Goal: Task Accomplishment & Management: Complete application form

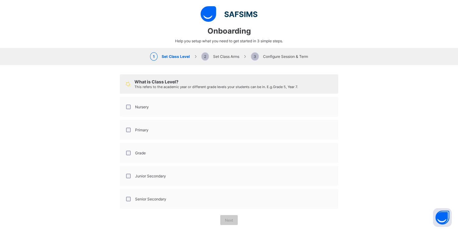
select select "**"
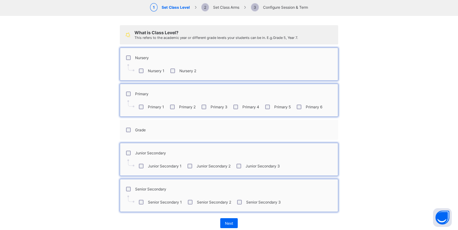
scroll to position [62, 0]
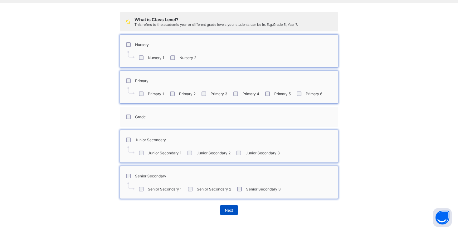
click at [225, 210] on span "Next" at bounding box center [229, 210] width 8 height 5
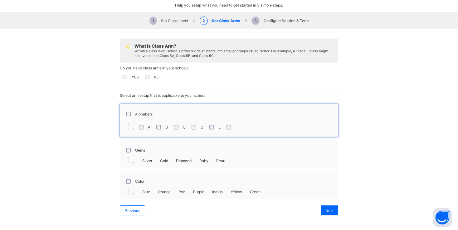
scroll to position [36, 0]
click at [329, 210] on span "Next" at bounding box center [329, 210] width 8 height 5
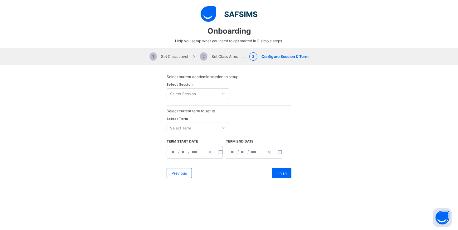
scroll to position [0, 0]
click at [221, 93] on icon at bounding box center [223, 94] width 4 height 6
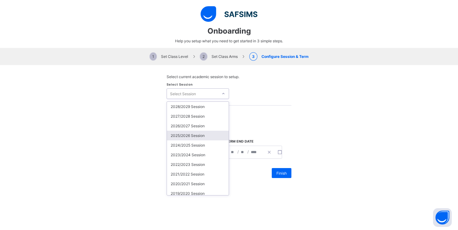
click at [193, 136] on div "2025/2026 Session" at bounding box center [198, 136] width 62 height 10
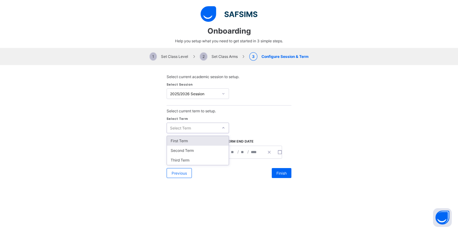
click at [222, 128] on icon at bounding box center [223, 128] width 2 height 1
click at [190, 141] on div "First Term" at bounding box center [198, 141] width 62 height 10
click at [279, 173] on span "Finish" at bounding box center [281, 173] width 10 height 5
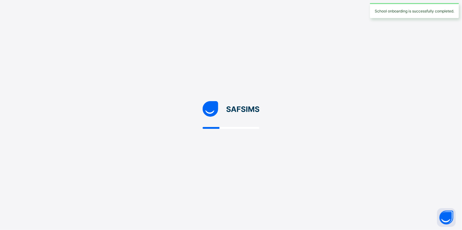
select select "**"
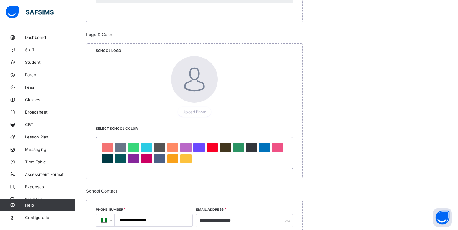
scroll to position [281, 0]
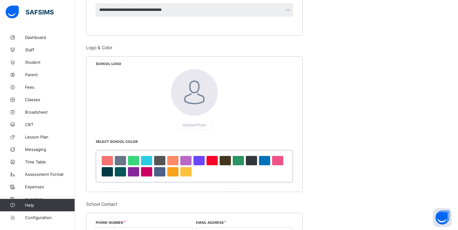
click at [205, 102] on div at bounding box center [194, 92] width 47 height 47
click at [191, 123] on span "Upload Photo" at bounding box center [194, 125] width 24 height 5
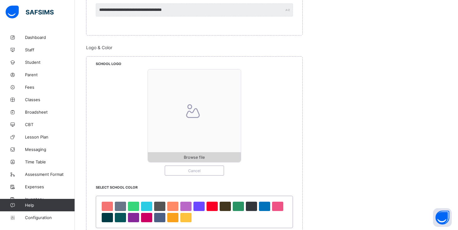
click at [197, 155] on div "Browse file" at bounding box center [194, 157] width 93 height 10
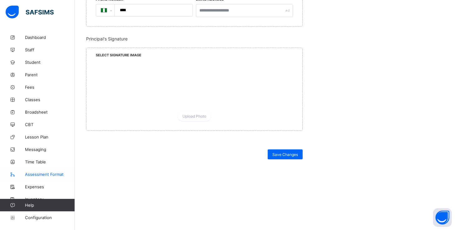
scroll to position [617, 0]
click at [63, 25] on div "Dashboard Staff Student Parent Fees Classes Broadsheet CBT Lesson Plan Messagin…" at bounding box center [37, 127] width 75 height 205
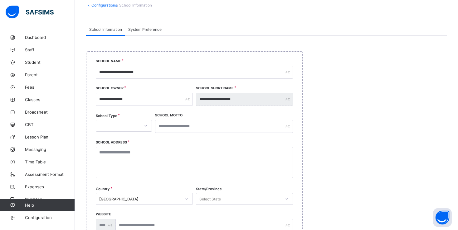
scroll to position [0, 0]
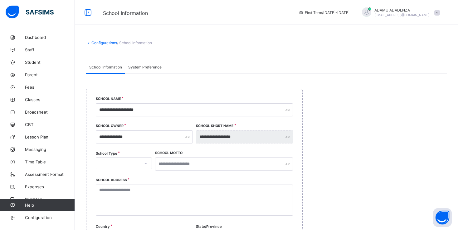
click at [440, 11] on span at bounding box center [437, 13] width 6 height 6
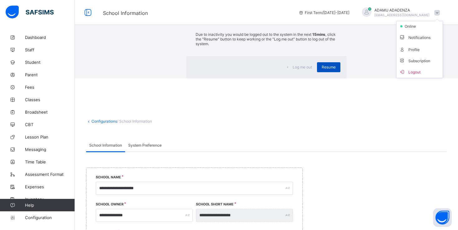
click at [321, 70] on span "Resume" at bounding box center [328, 67] width 14 height 5
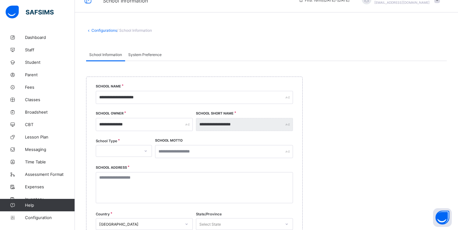
scroll to position [31, 0]
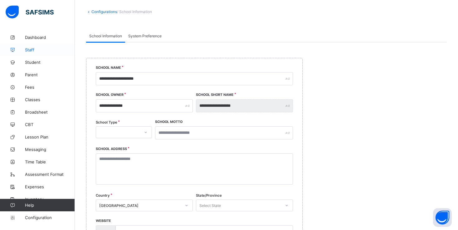
click at [31, 50] on span "Staff" at bounding box center [50, 49] width 50 height 5
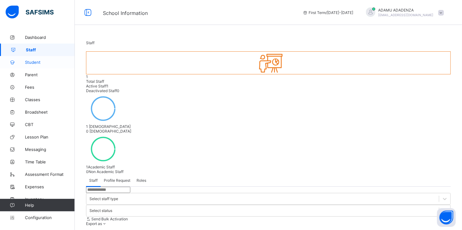
click at [37, 61] on span "Student" at bounding box center [50, 62] width 50 height 5
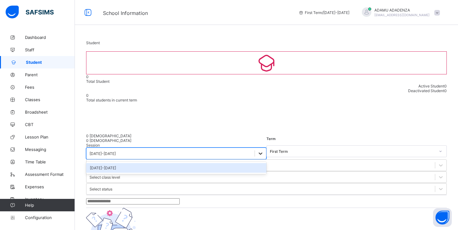
click at [257, 151] on icon at bounding box center [260, 154] width 6 height 6
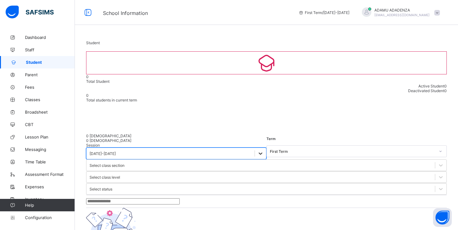
click at [257, 151] on icon at bounding box center [260, 154] width 6 height 6
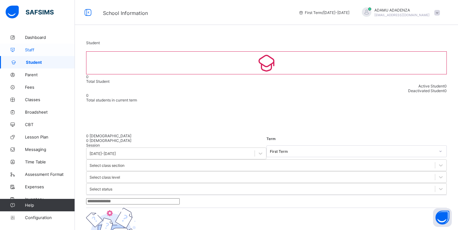
click at [32, 50] on span "Staff" at bounding box center [50, 49] width 50 height 5
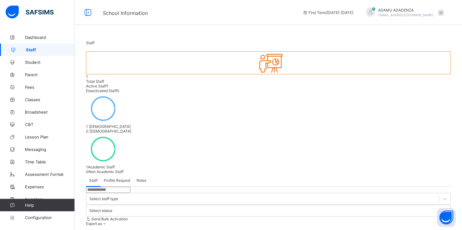
click at [441, 13] on span at bounding box center [441, 13] width 6 height 6
click at [424, 71] on span "Logout" at bounding box center [423, 71] width 41 height 7
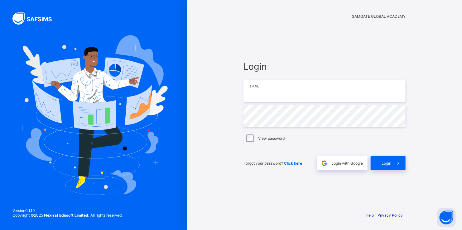
click at [265, 96] on input "email" at bounding box center [324, 91] width 162 height 22
type input "**********"
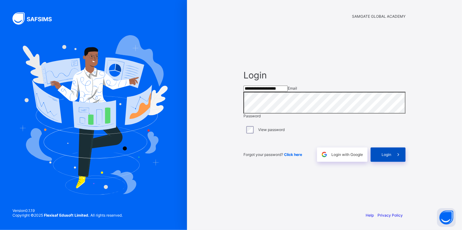
click at [392, 162] on span at bounding box center [398, 155] width 14 height 14
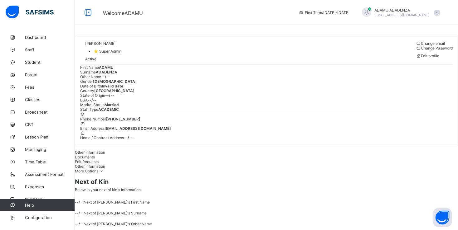
click at [143, 88] on div "[PERSON_NAME] • ⭐ Super Admin Active Change email Change Password Edit profile …" at bounding box center [266, 91] width 383 height 110
click at [30, 50] on span "Staff" at bounding box center [50, 49] width 50 height 5
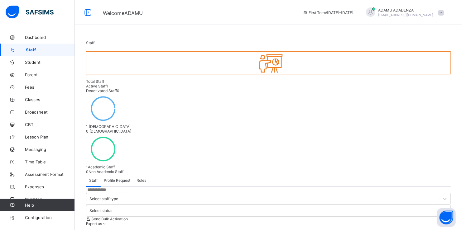
click at [142, 178] on span "Roles" at bounding box center [142, 180] width 10 height 5
click at [38, 218] on span "Configuration" at bounding box center [50, 217] width 50 height 5
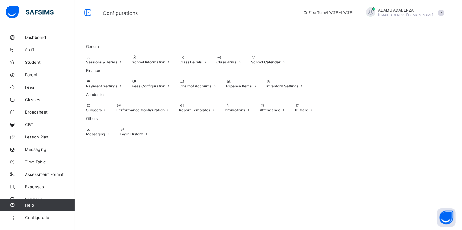
click at [441, 14] on span at bounding box center [441, 13] width 6 height 6
click at [243, 34] on div "General Sessions & Terms School Information Class Levels Class Arms School Cale…" at bounding box center [268, 88] width 387 height 115
click at [34, 39] on span "Dashboard" at bounding box center [50, 37] width 50 height 5
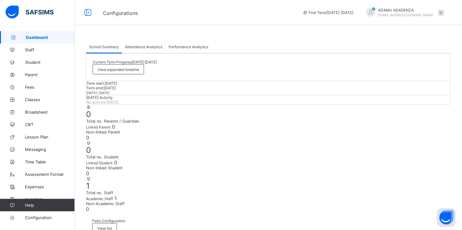
click at [31, 54] on link "Staff" at bounding box center [37, 50] width 75 height 12
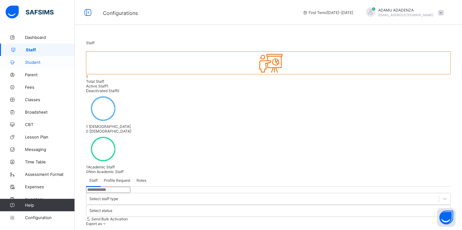
click at [35, 64] on span "Student" at bounding box center [50, 62] width 50 height 5
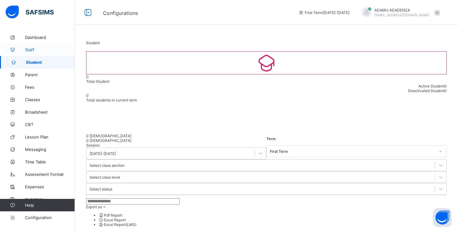
click at [30, 48] on span "Staff" at bounding box center [50, 49] width 50 height 5
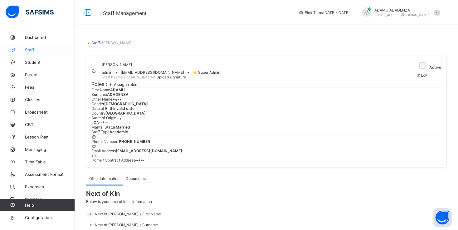
click at [30, 50] on span "Staff" at bounding box center [50, 49] width 50 height 5
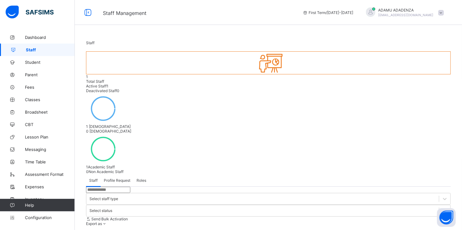
click at [255, 68] on icon at bounding box center [268, 63] width 26 height 22
select select "**"
